Goal: Information Seeking & Learning: Learn about a topic

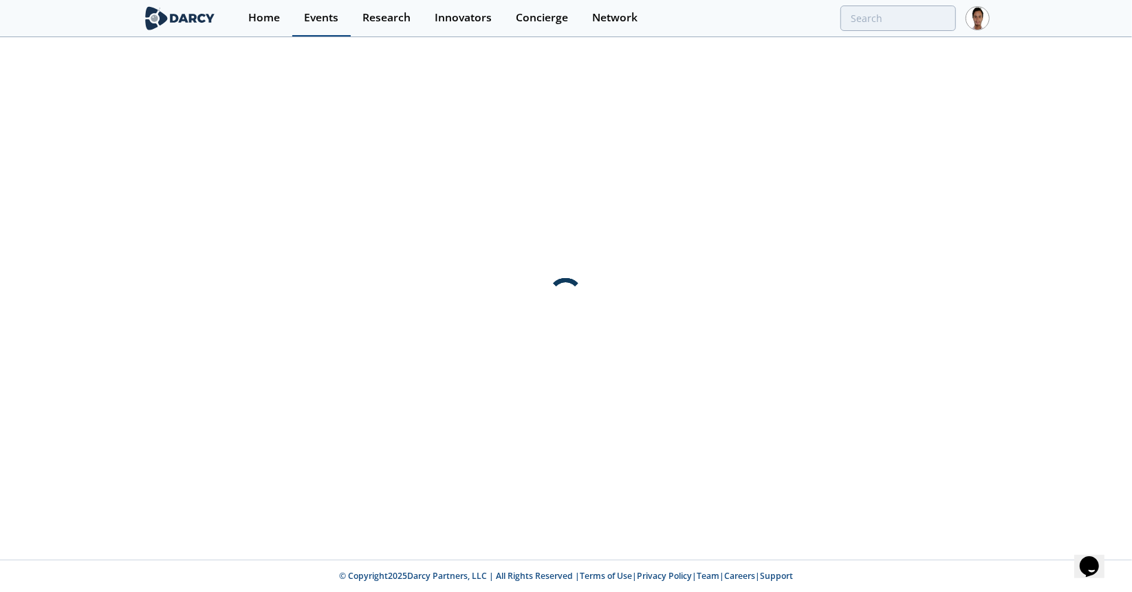
click at [315, 12] on div "Events" at bounding box center [321, 17] width 34 height 11
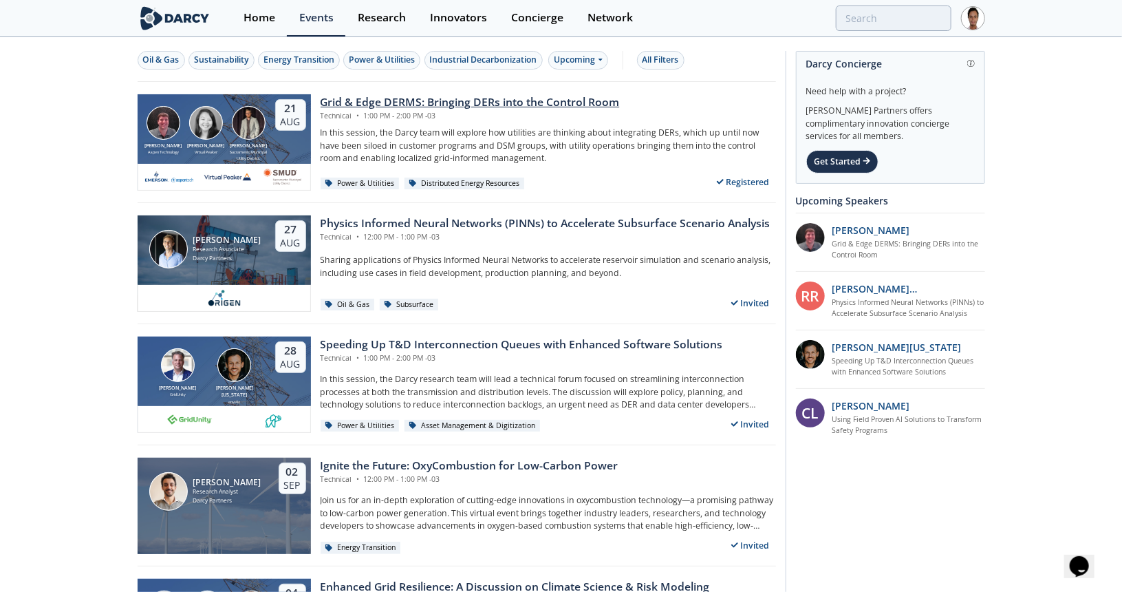
click at [358, 105] on div "Grid & Edge DERMS: Bringing DERs into the Control Room" at bounding box center [470, 102] width 299 height 17
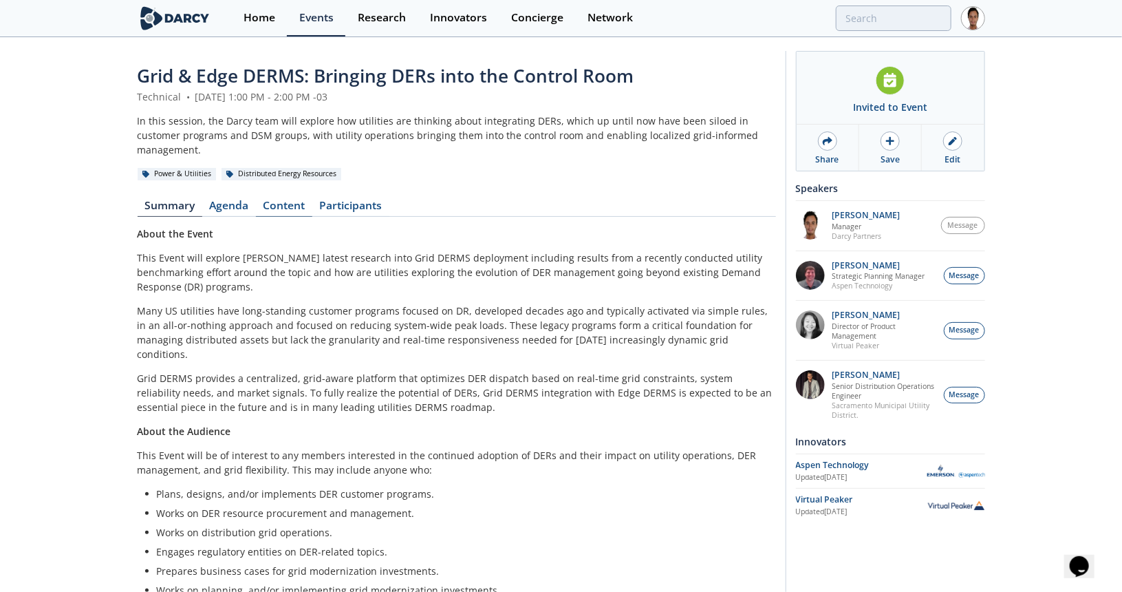
click at [289, 200] on link "Content" at bounding box center [284, 208] width 56 height 17
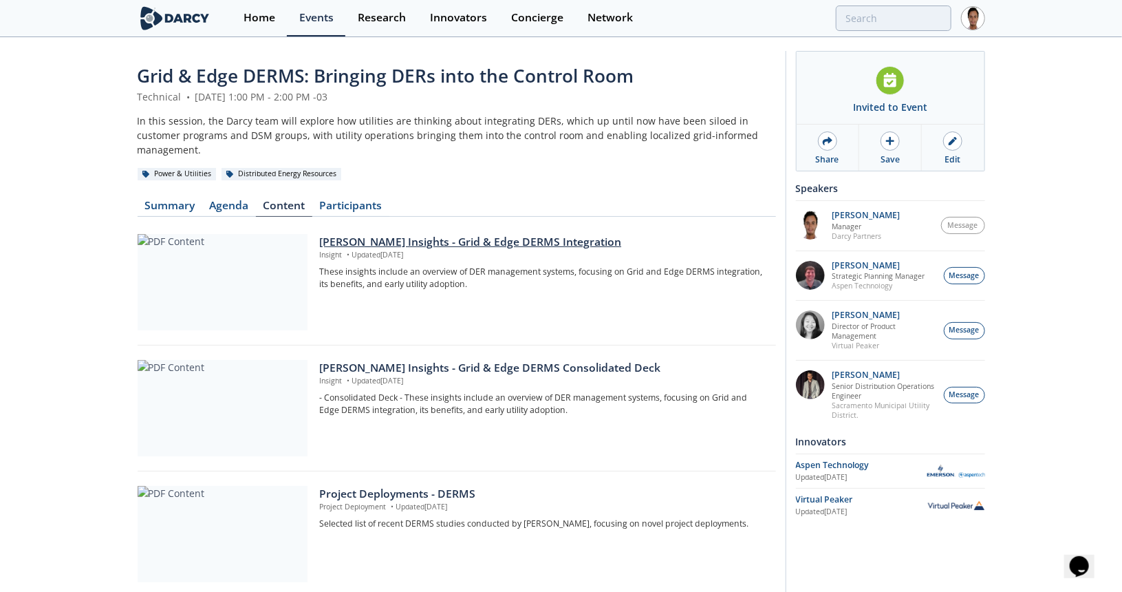
click at [358, 234] on div "[PERSON_NAME] Insights - Grid & Edge DERMS Integration" at bounding box center [542, 242] width 446 height 17
click at [471, 360] on div "[PERSON_NAME] Insights - Grid & Edge DERMS Consolidated Deck" at bounding box center [542, 368] width 446 height 17
